Goal: Find specific page/section: Find specific page/section

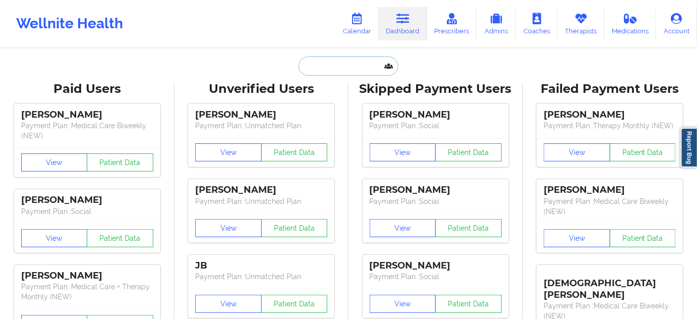
click at [357, 68] on input "text" at bounding box center [349, 65] width 100 height 19
paste input "[EMAIL_ADDRESS][DOMAIN_NAME]"
type input "[EMAIL_ADDRESS][DOMAIN_NAME]"
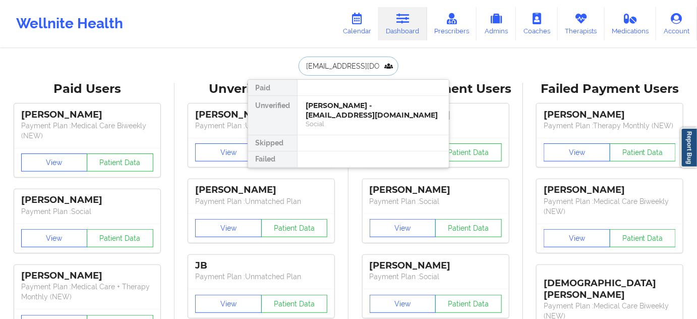
click at [343, 109] on div "[PERSON_NAME] - [EMAIL_ADDRESS][DOMAIN_NAME]" at bounding box center [373, 110] width 135 height 19
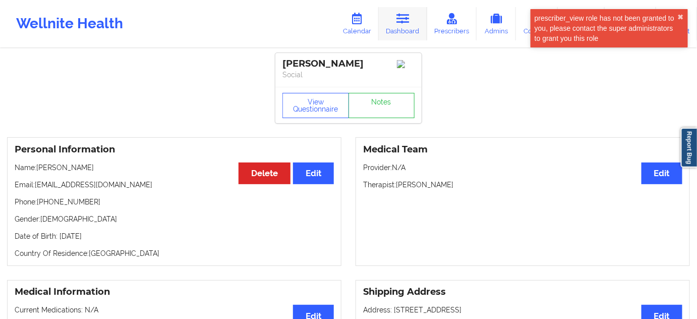
click at [409, 23] on icon at bounding box center [402, 18] width 13 height 11
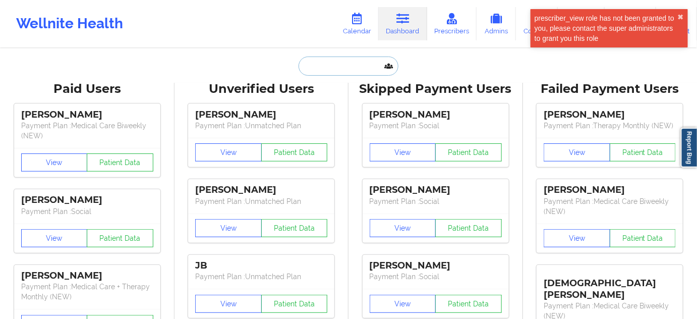
click at [349, 68] on input "text" at bounding box center [349, 65] width 100 height 19
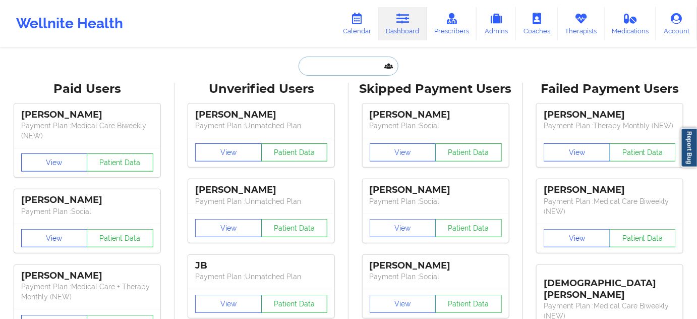
paste input "[PERSON_NAME]"
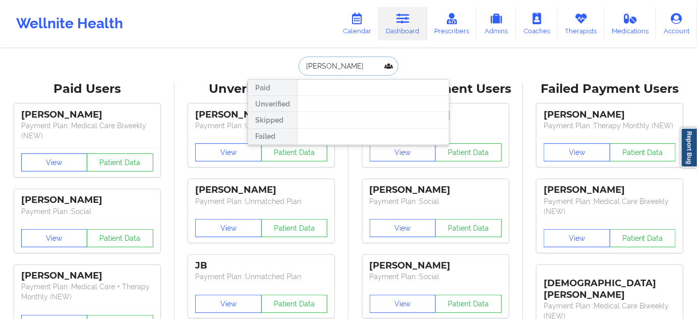
type input "[PERSON_NAME]"
